Goal: Check status: Check status

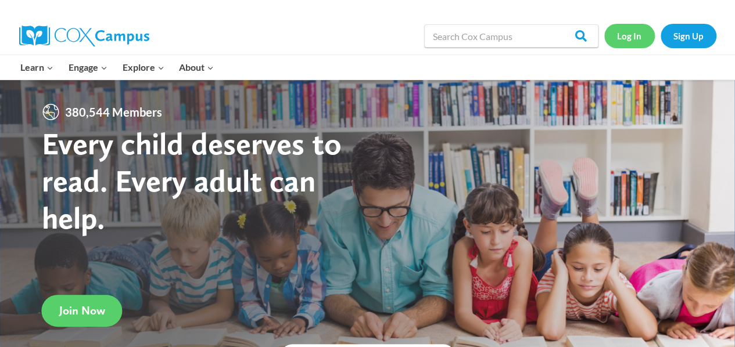
click at [628, 38] on link "Log In" at bounding box center [629, 36] width 51 height 24
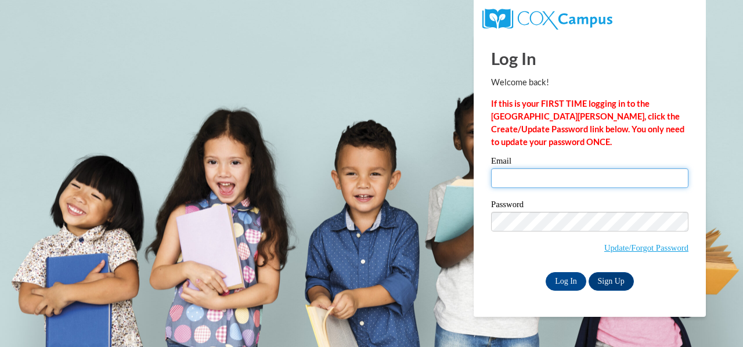
click at [615, 178] on input "Email" at bounding box center [589, 178] width 197 height 20
type input "[EMAIL_ADDRESS][DOMAIN_NAME]"
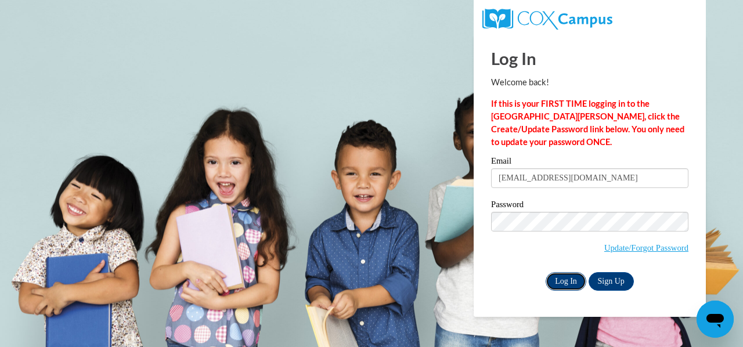
click at [558, 277] on input "Log In" at bounding box center [566, 281] width 41 height 19
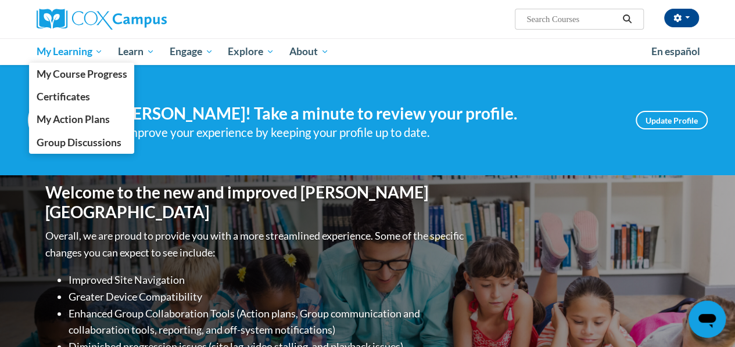
click at [78, 54] on span "My Learning" at bounding box center [69, 52] width 67 height 14
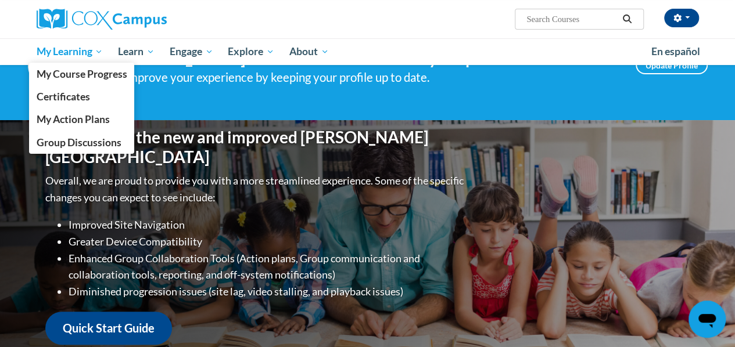
scroll to position [47, 0]
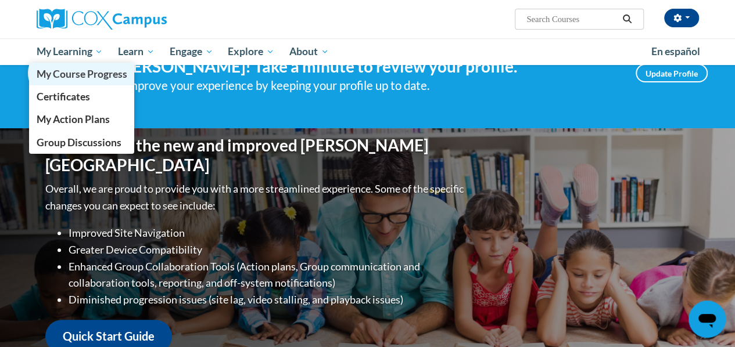
click at [92, 70] on span "My Course Progress" at bounding box center [81, 74] width 91 height 12
